Goal: Task Accomplishment & Management: Use online tool/utility

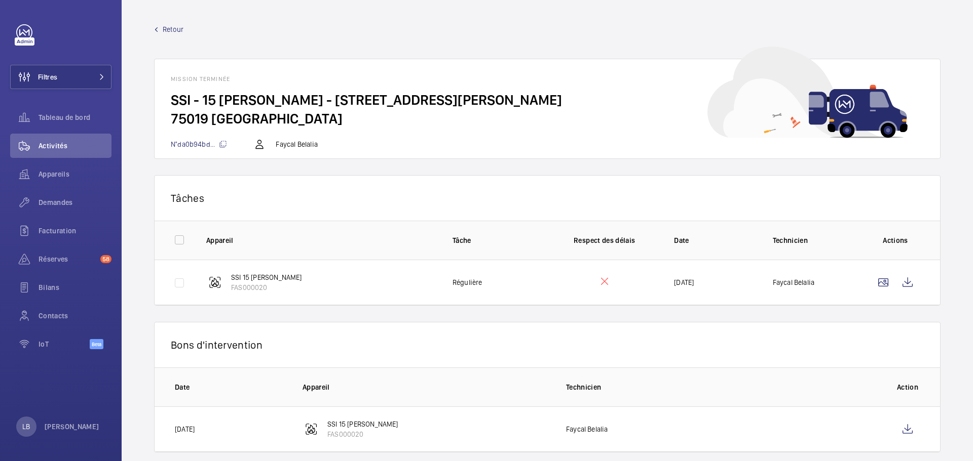
click at [404, 127] on h2 "75019 [GEOGRAPHIC_DATA]" at bounding box center [547, 118] width 753 height 19
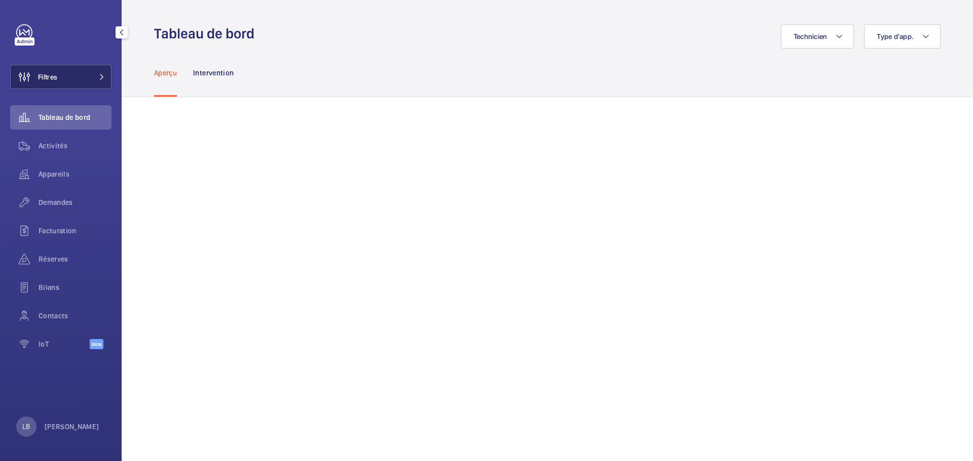
click at [105, 70] on button "Filtres" at bounding box center [60, 77] width 101 height 24
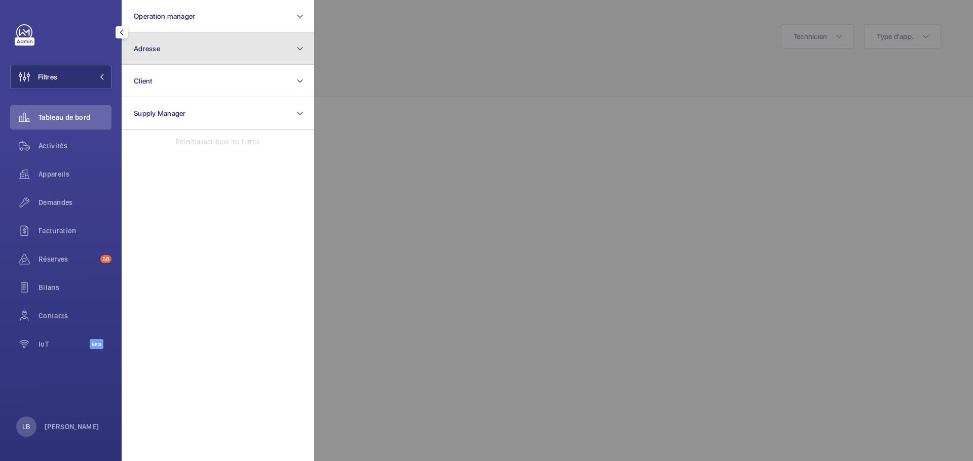
click at [172, 43] on button "Adresse" at bounding box center [218, 48] width 192 height 32
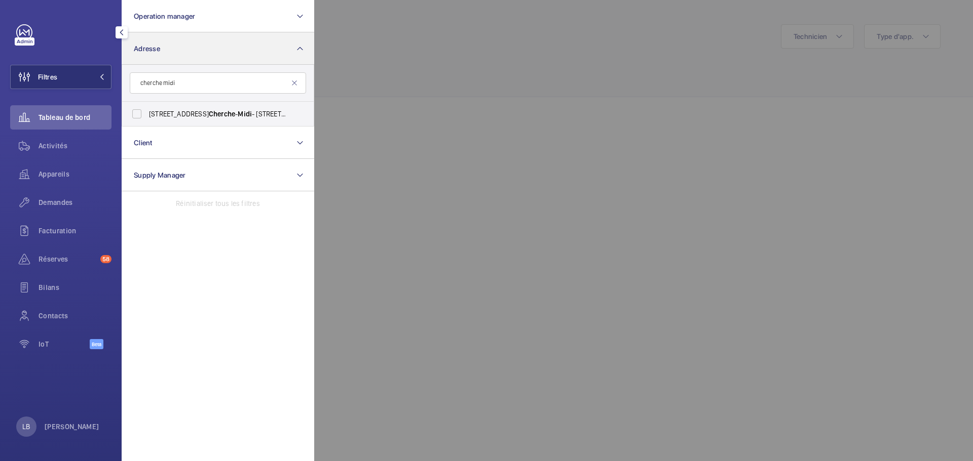
type input "cherche midi"
click at [135, 113] on label "21A Rue du Cherche - Midi - 21A Rue du Cherche - Midi , PARIS 75006" at bounding box center [210, 114] width 176 height 24
click at [135, 113] on input "21A Rue du Cherche - Midi - 21A Rue du Cherche - Midi , PARIS 75006" at bounding box center [137, 114] width 20 height 20
checkbox input "true"
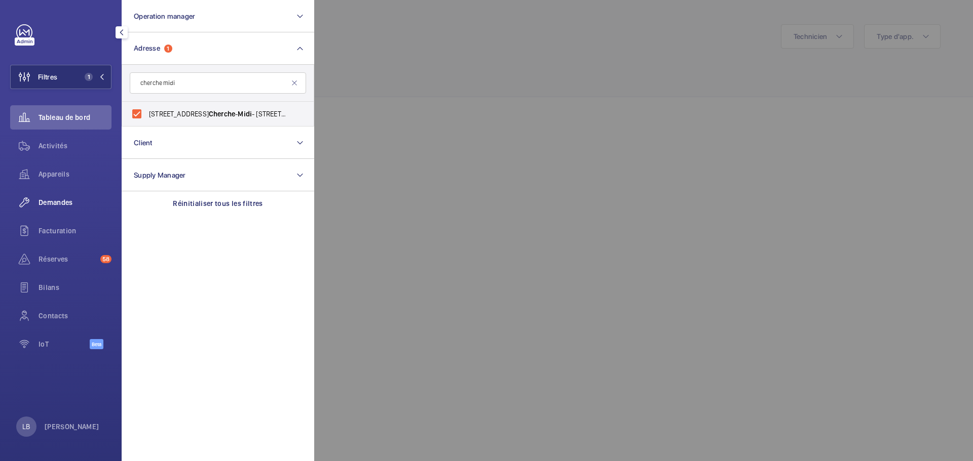
click at [53, 203] on span "Demandes" at bounding box center [74, 203] width 73 height 10
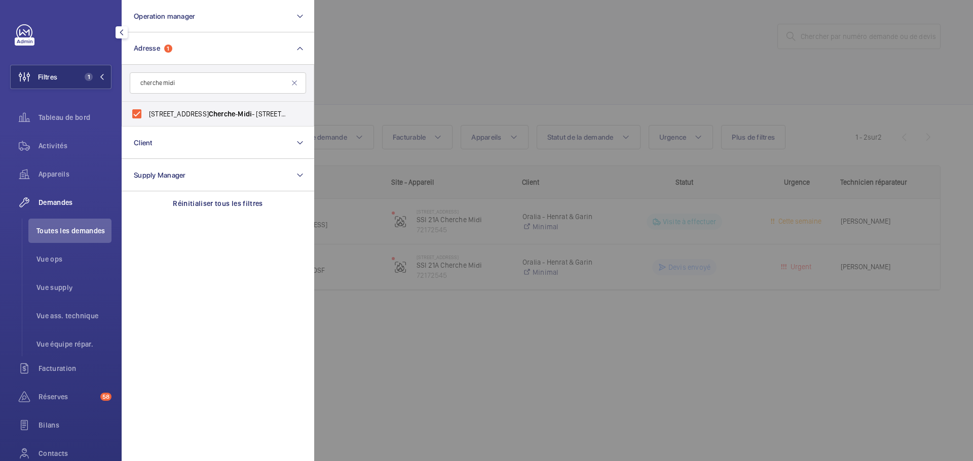
click at [488, 77] on div at bounding box center [800, 230] width 973 height 461
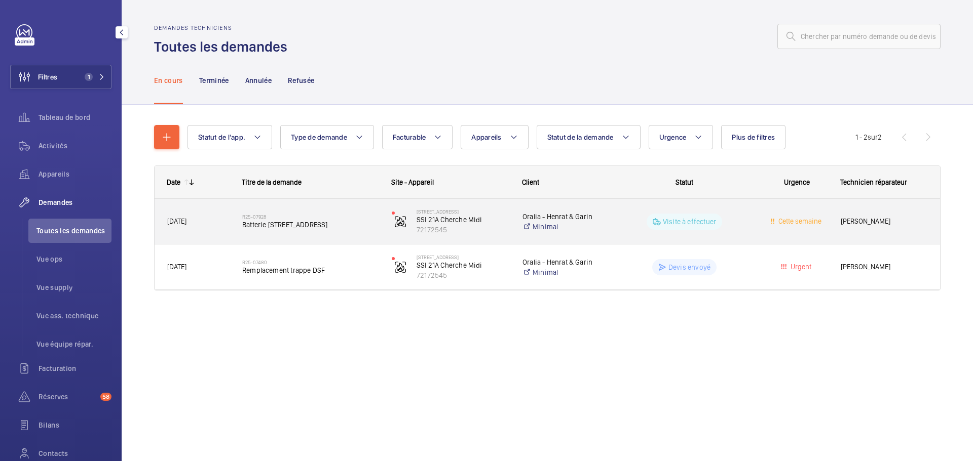
click at [751, 226] on wm-front-pills-cell "Visite à effectuer" at bounding box center [684, 222] width 136 height 16
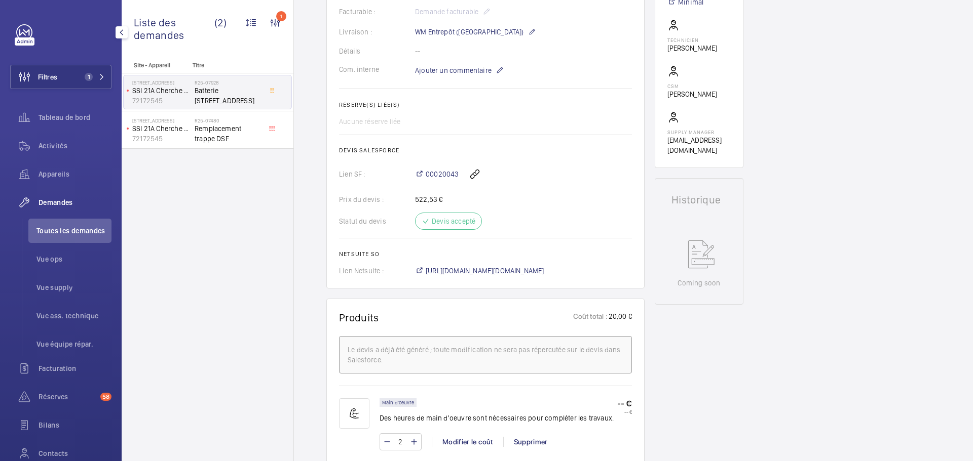
scroll to position [97, 0]
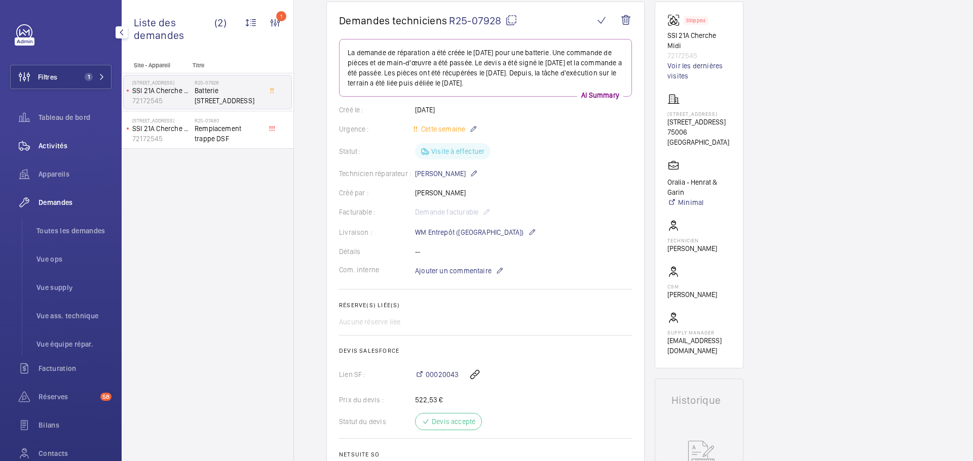
click at [56, 148] on span "Activités" at bounding box center [74, 146] width 73 height 10
